Goal: Find specific page/section: Find specific page/section

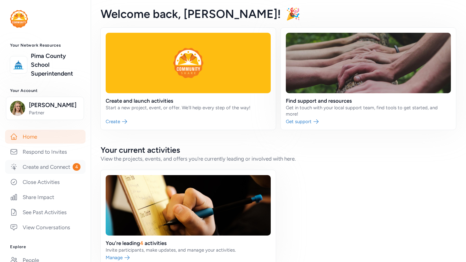
click at [30, 173] on link "Create and Connect 4" at bounding box center [45, 167] width 81 height 14
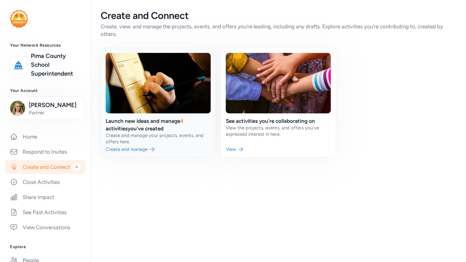
click at [133, 153] on link at bounding box center [158, 102] width 115 height 109
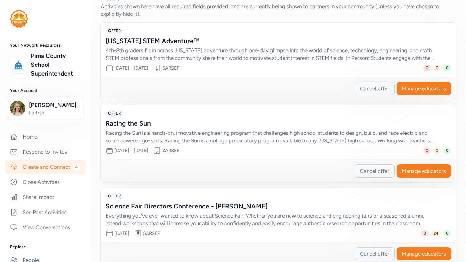
scroll to position [189, 0]
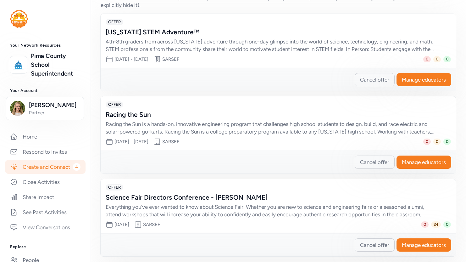
click at [304, 46] on div "4th-8th graders from across [US_STATE] adventure through one-day glimpse into t…" at bounding box center [272, 45] width 333 height 15
click at [148, 34] on div "[US_STATE] STEM Adventure™" at bounding box center [272, 32] width 333 height 9
click at [116, 23] on span "OFFER" at bounding box center [115, 22] width 18 height 6
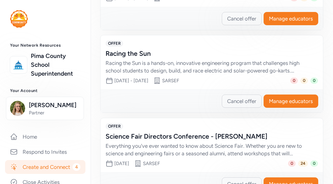
scroll to position [257, 0]
